Goal: Task Accomplishment & Management: Use online tool/utility

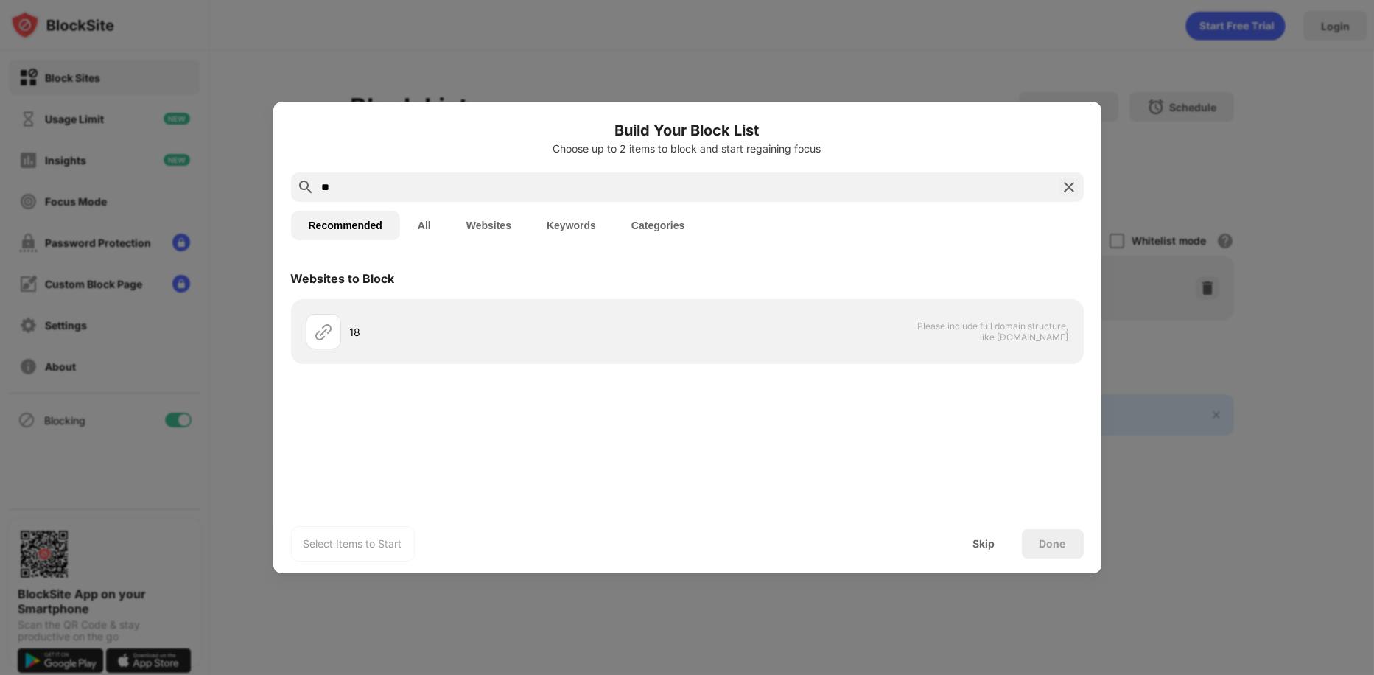
type input "*"
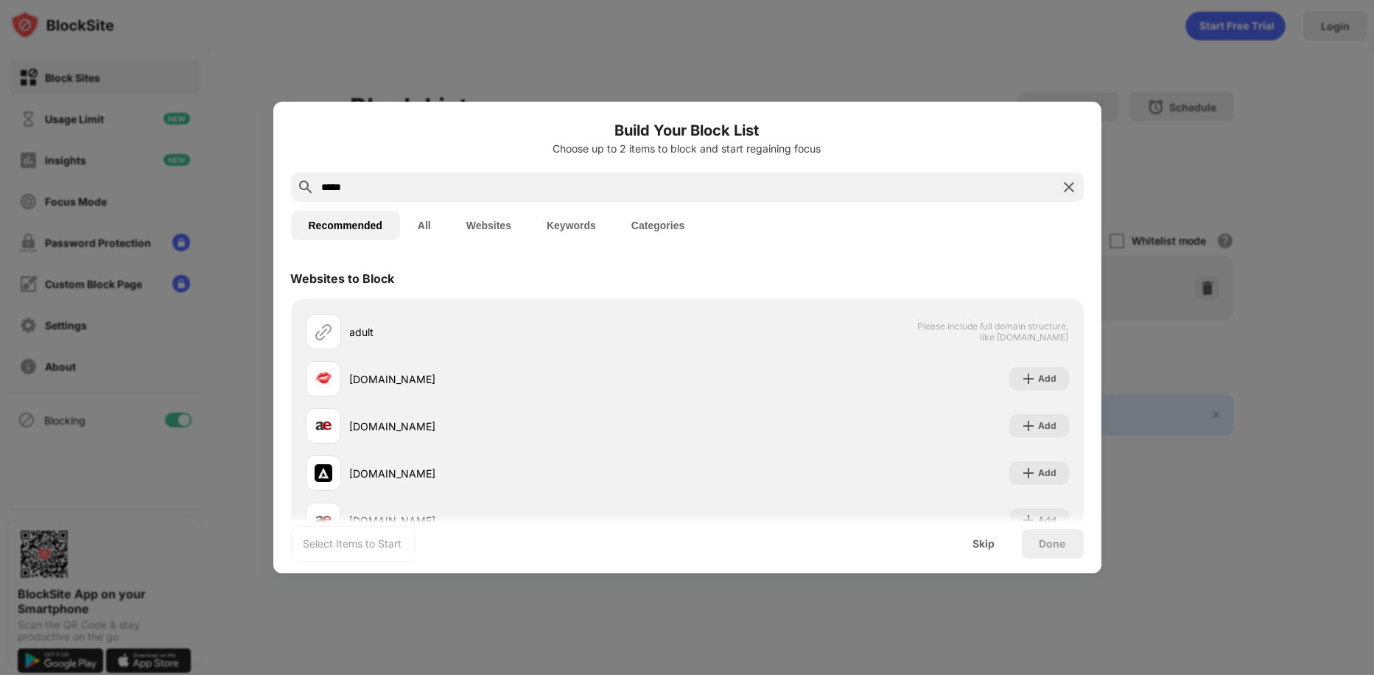
click at [486, 228] on button "Websites" at bounding box center [489, 225] width 80 height 29
click at [668, 222] on button "Categories" at bounding box center [658, 225] width 88 height 29
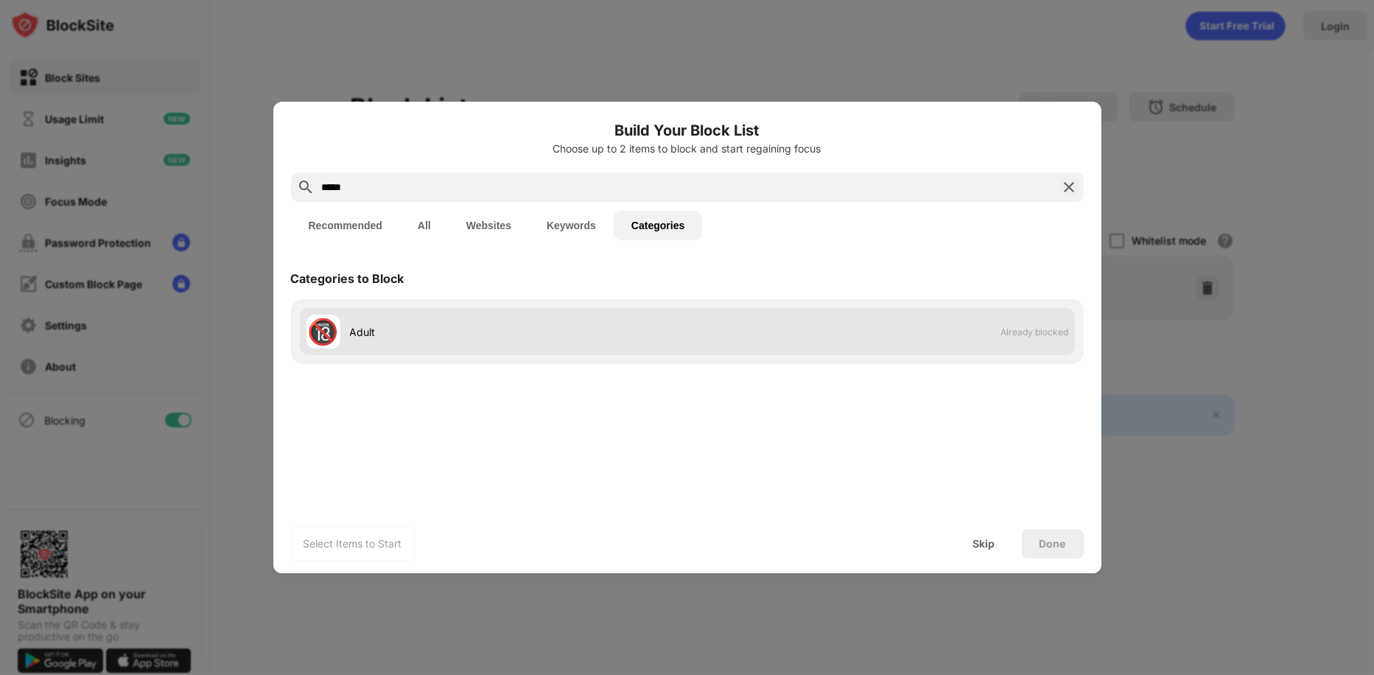
click at [527, 334] on div "Adult" at bounding box center [518, 331] width 337 height 15
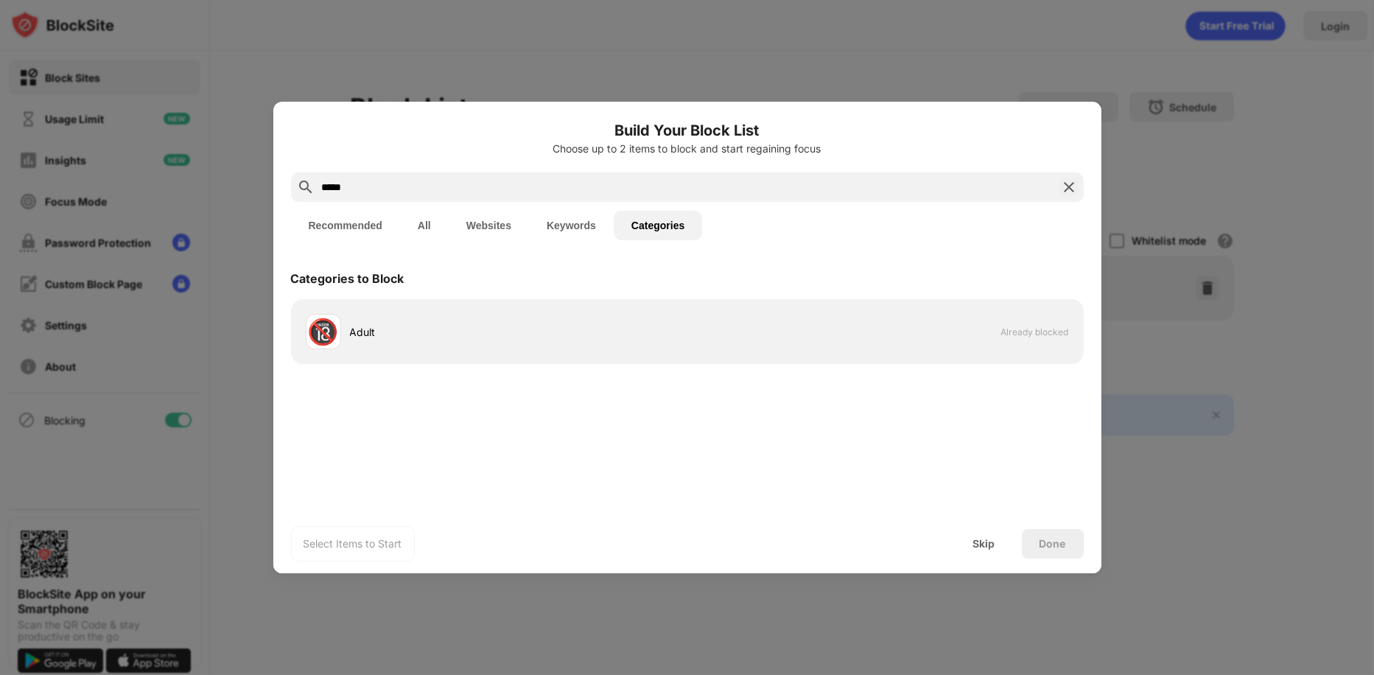
click at [581, 223] on button "Keywords" at bounding box center [571, 225] width 85 height 29
click at [491, 223] on button "Websites" at bounding box center [489, 225] width 80 height 29
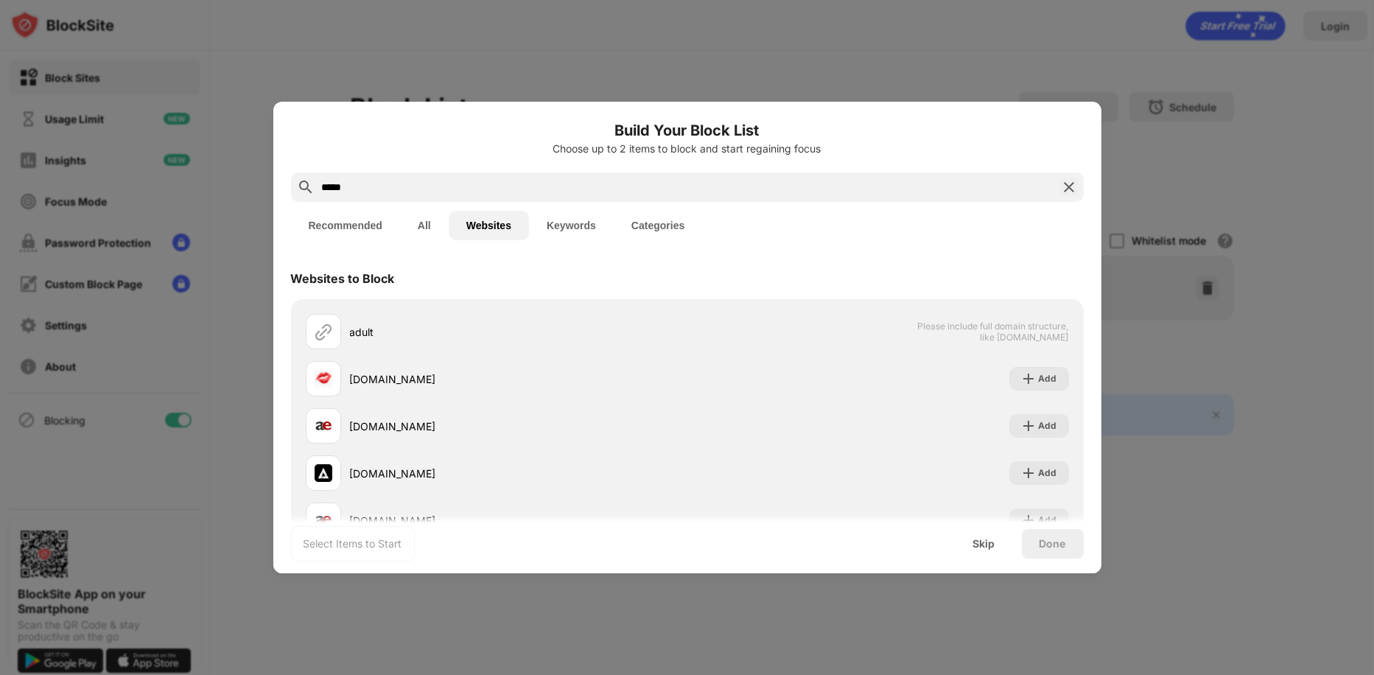
click at [484, 186] on input "*****" at bounding box center [687, 187] width 734 height 18
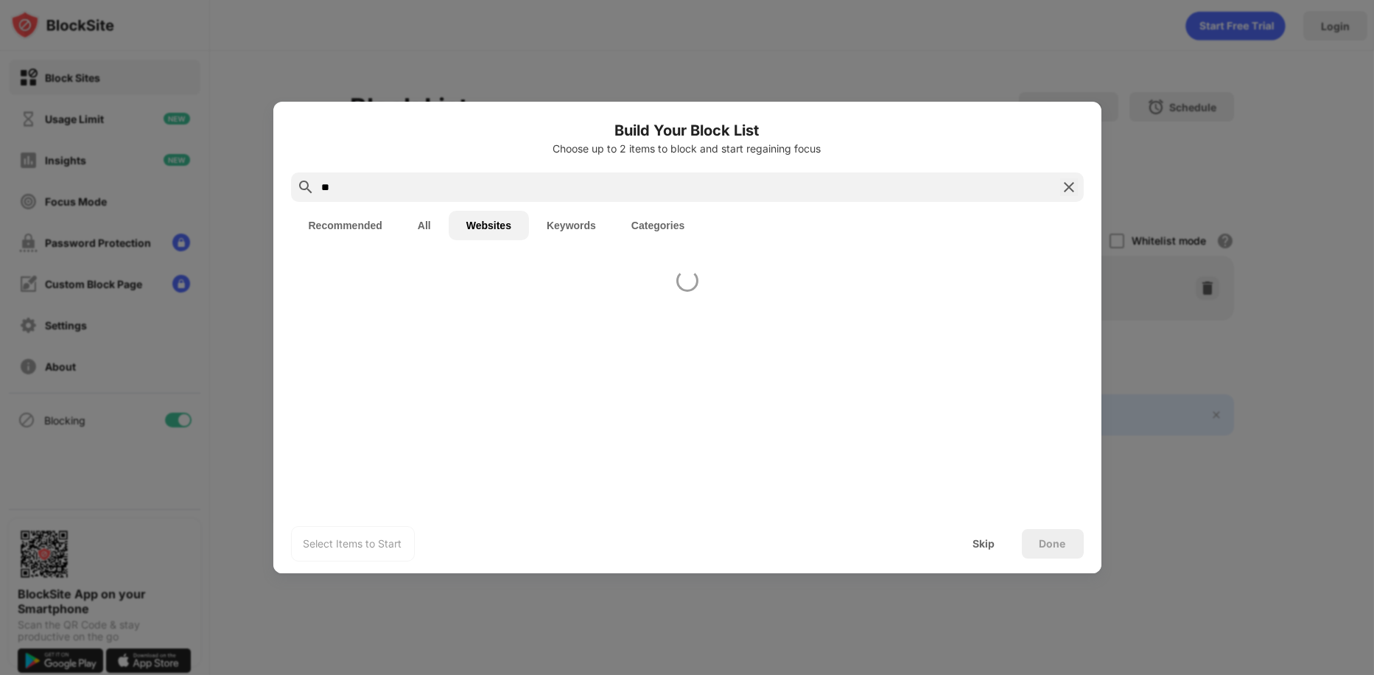
type input "*"
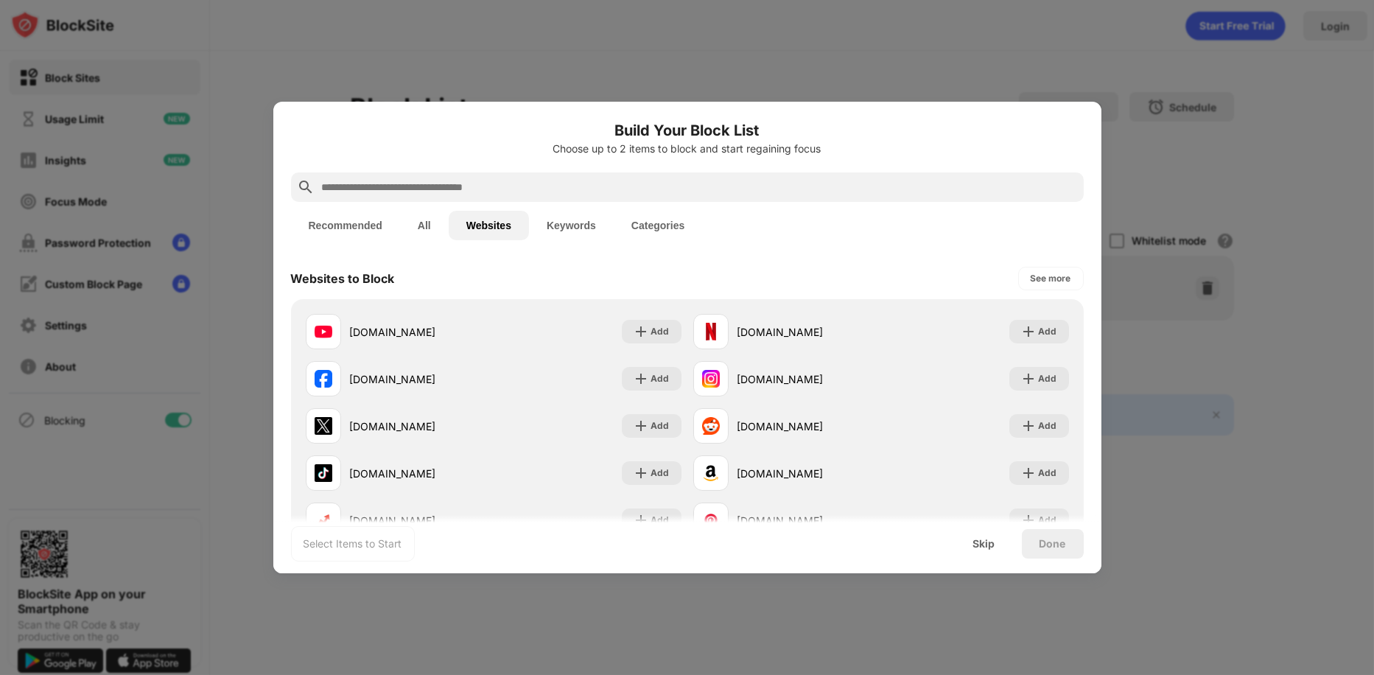
click at [328, 219] on button "Recommended" at bounding box center [345, 225] width 109 height 29
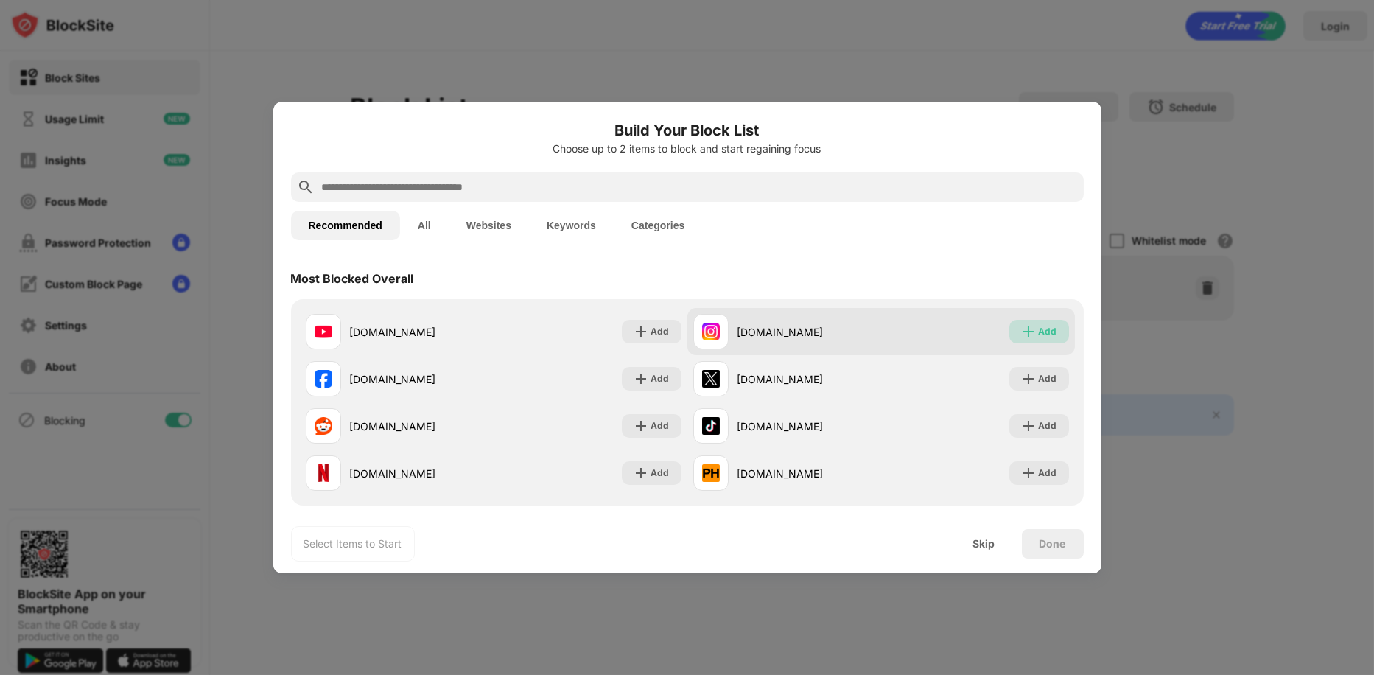
click at [1023, 334] on img at bounding box center [1028, 331] width 15 height 15
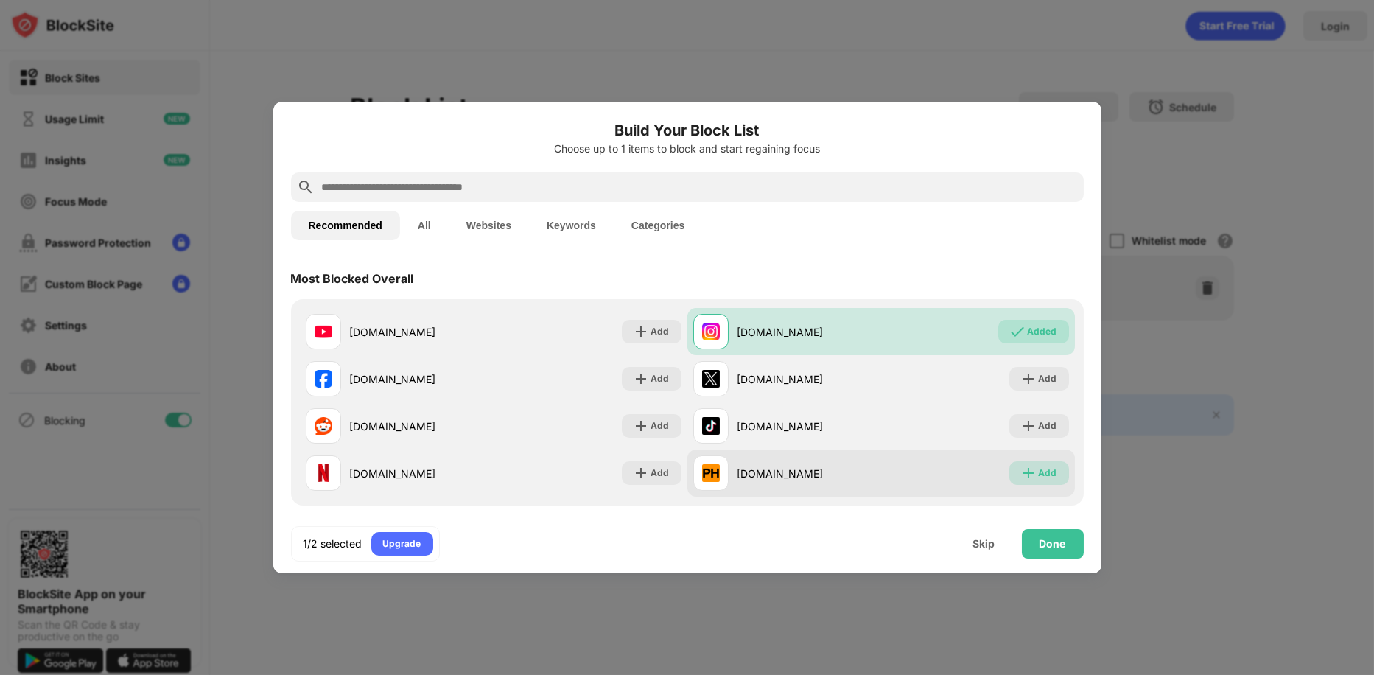
click at [1039, 470] on div "Add" at bounding box center [1048, 473] width 18 height 15
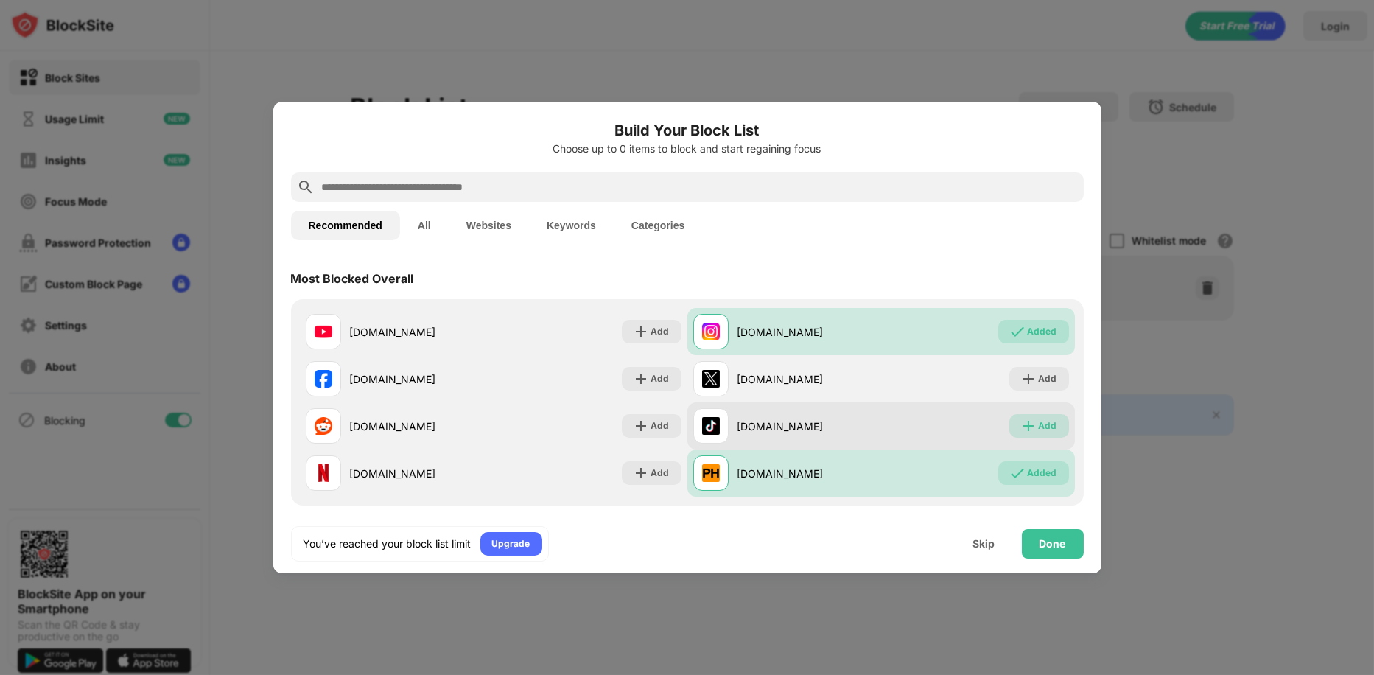
click at [1039, 432] on div "Add" at bounding box center [1048, 425] width 18 height 15
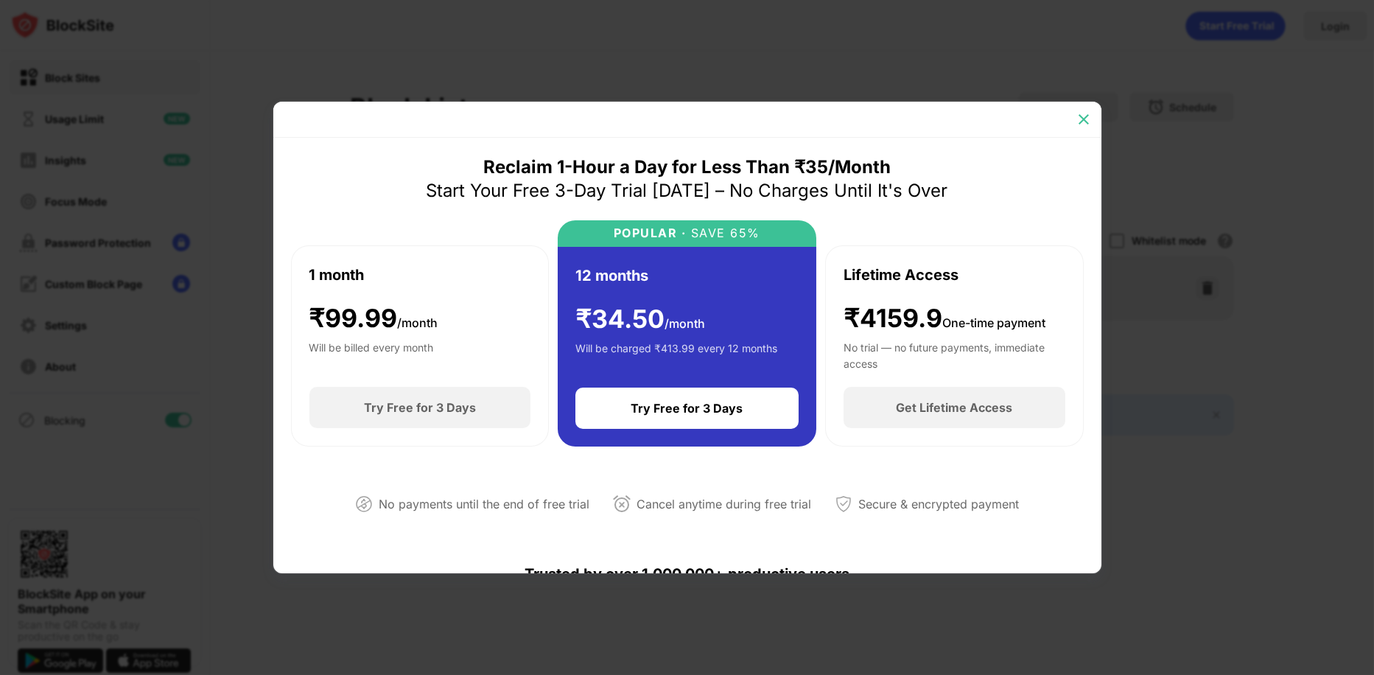
click at [1087, 113] on img at bounding box center [1083, 119] width 15 height 15
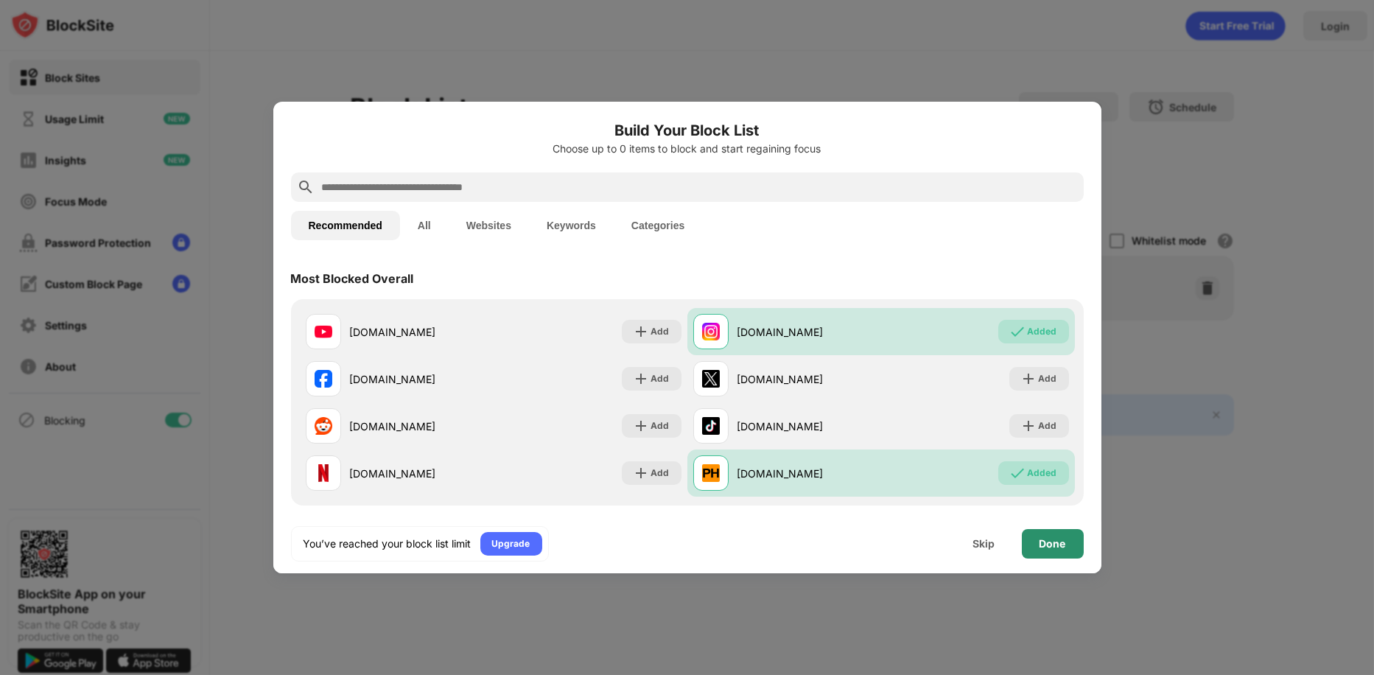
click at [1056, 532] on div "Done" at bounding box center [1053, 543] width 62 height 29
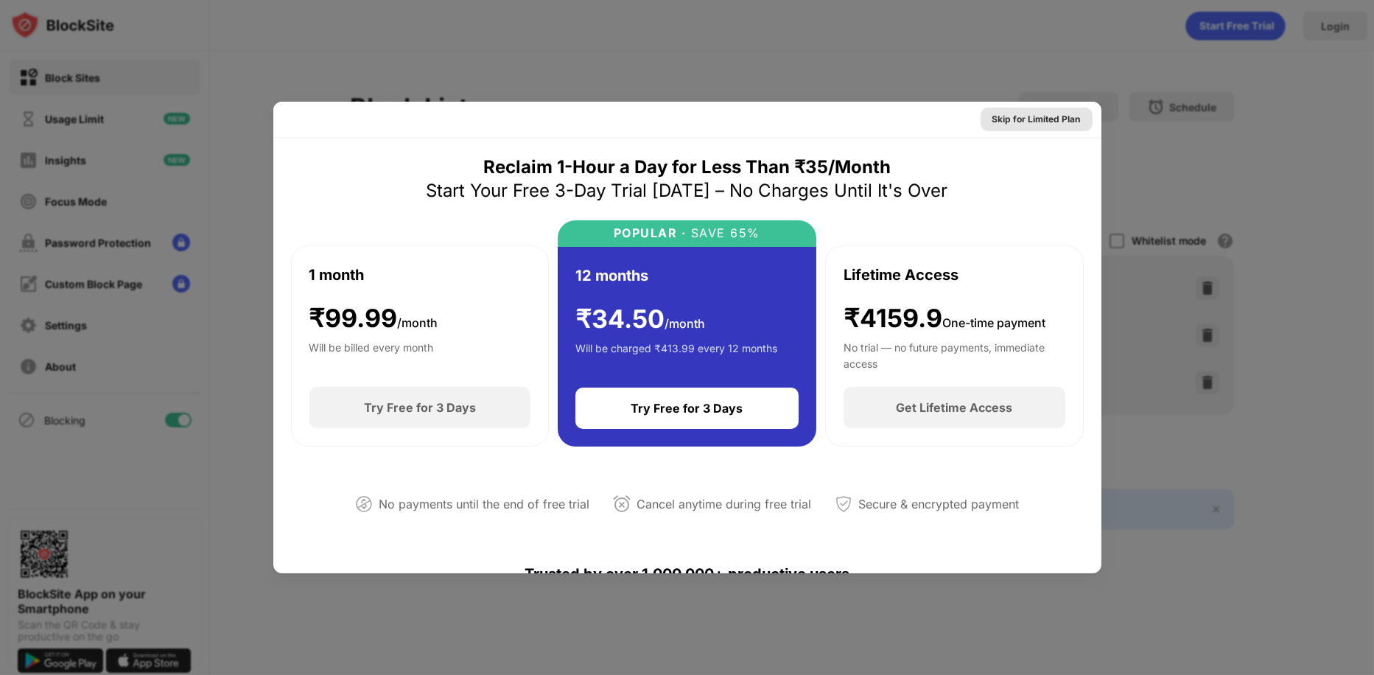
click at [1053, 122] on div "Skip for Limited Plan" at bounding box center [1036, 119] width 88 height 15
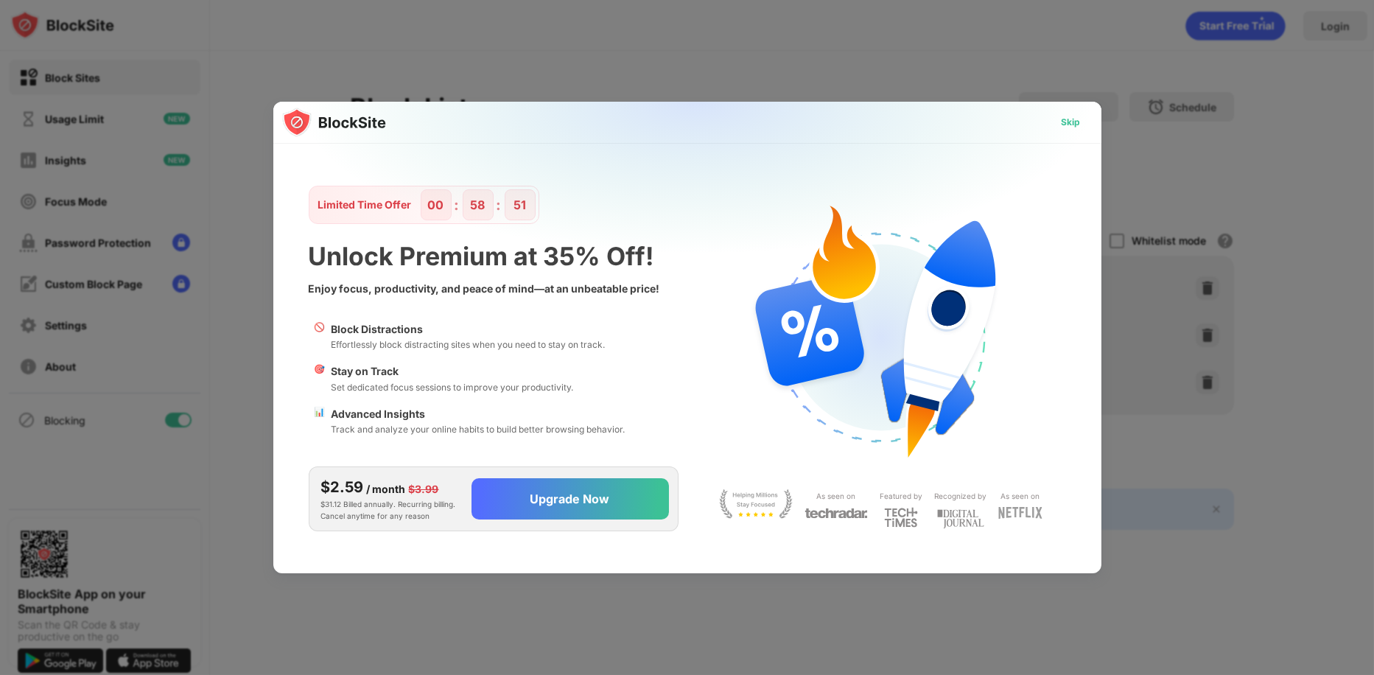
click at [1067, 121] on div "Skip" at bounding box center [1071, 122] width 19 height 15
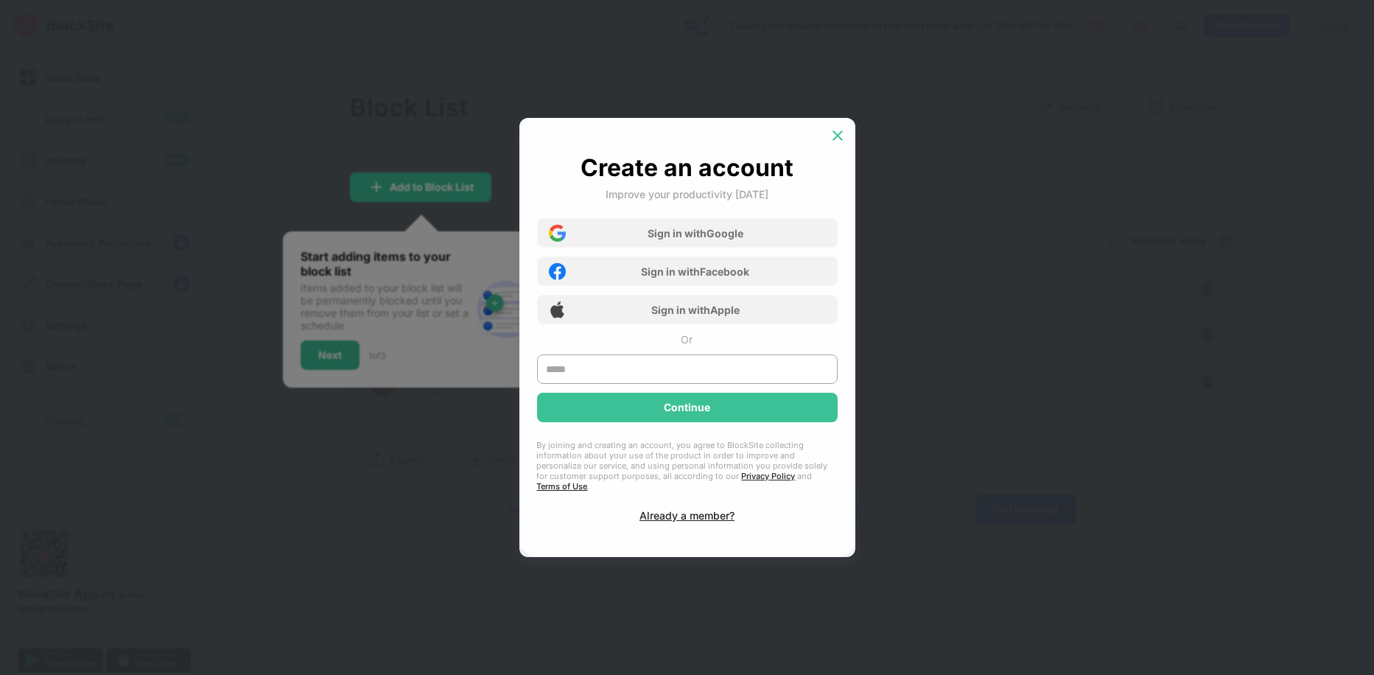
click at [840, 143] on img at bounding box center [837, 135] width 15 height 15
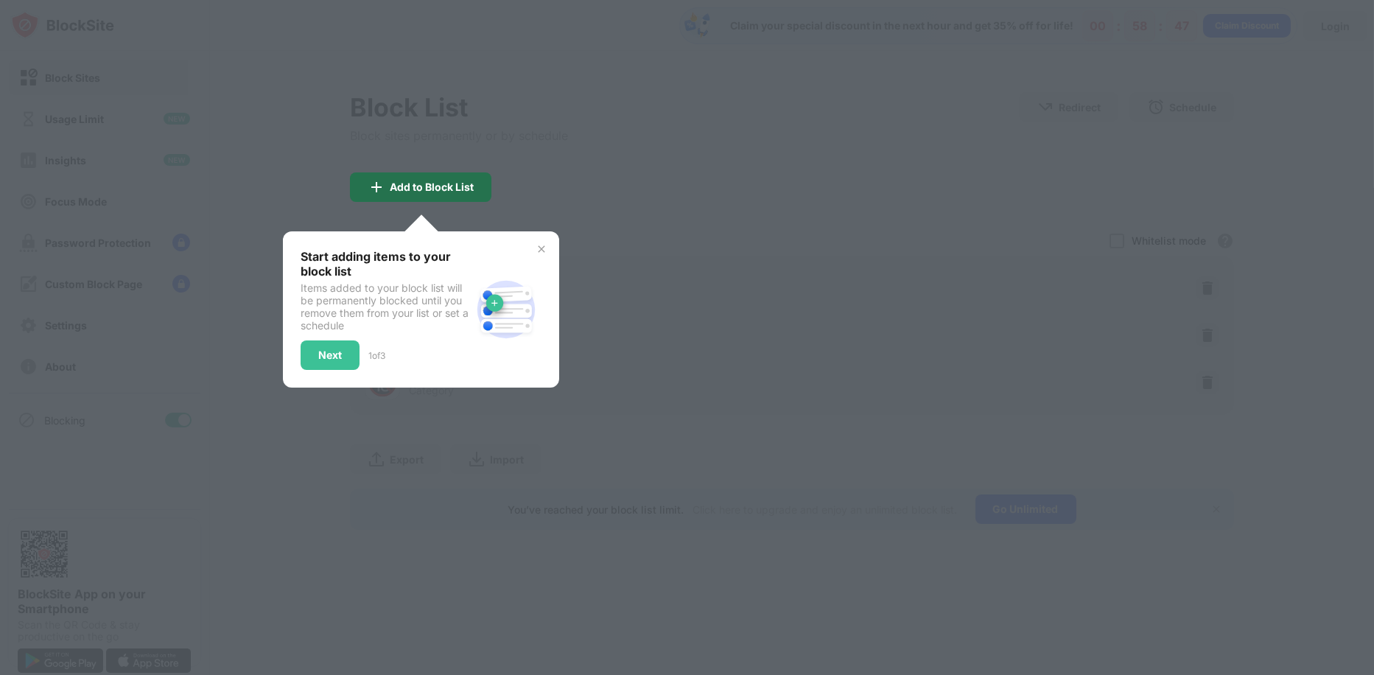
click at [460, 191] on div "Add to Block List" at bounding box center [432, 187] width 84 height 12
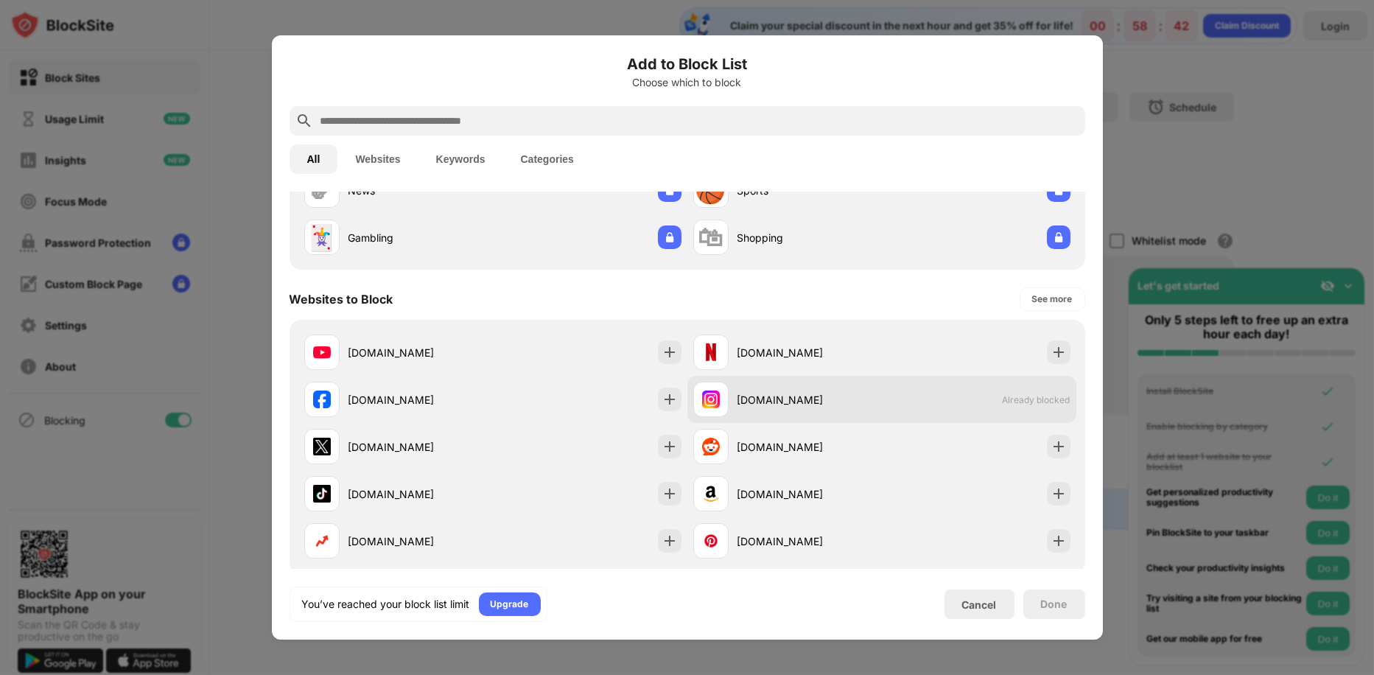
scroll to position [123, 0]
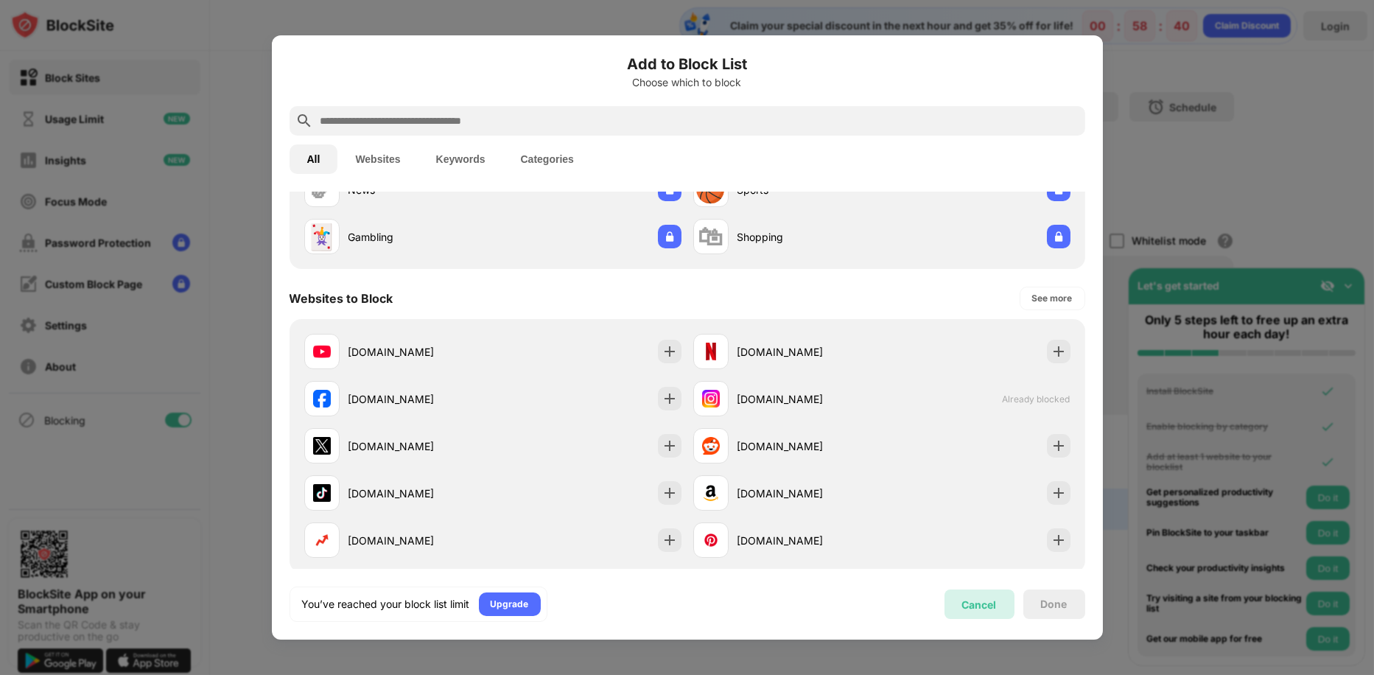
click at [1003, 612] on div "Cancel" at bounding box center [979, 603] width 70 height 29
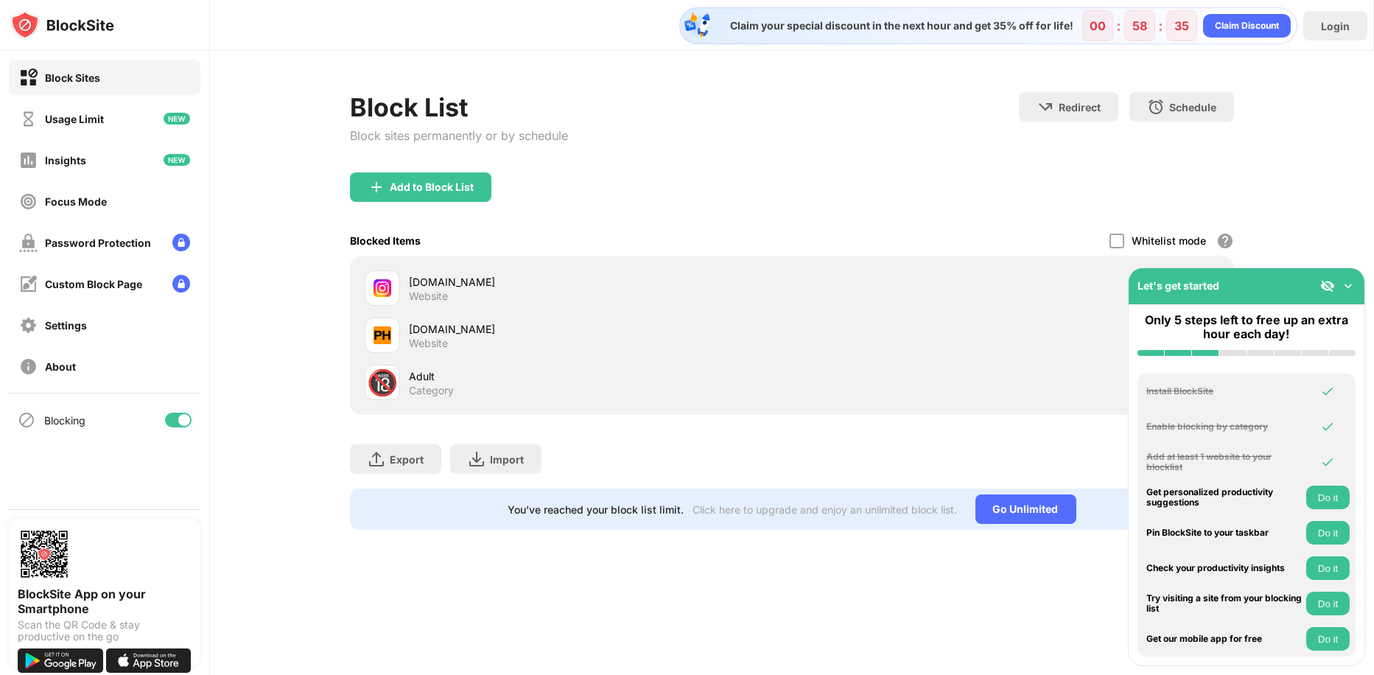
click at [1347, 283] on img at bounding box center [1348, 285] width 15 height 15
